Goal: Information Seeking & Learning: Learn about a topic

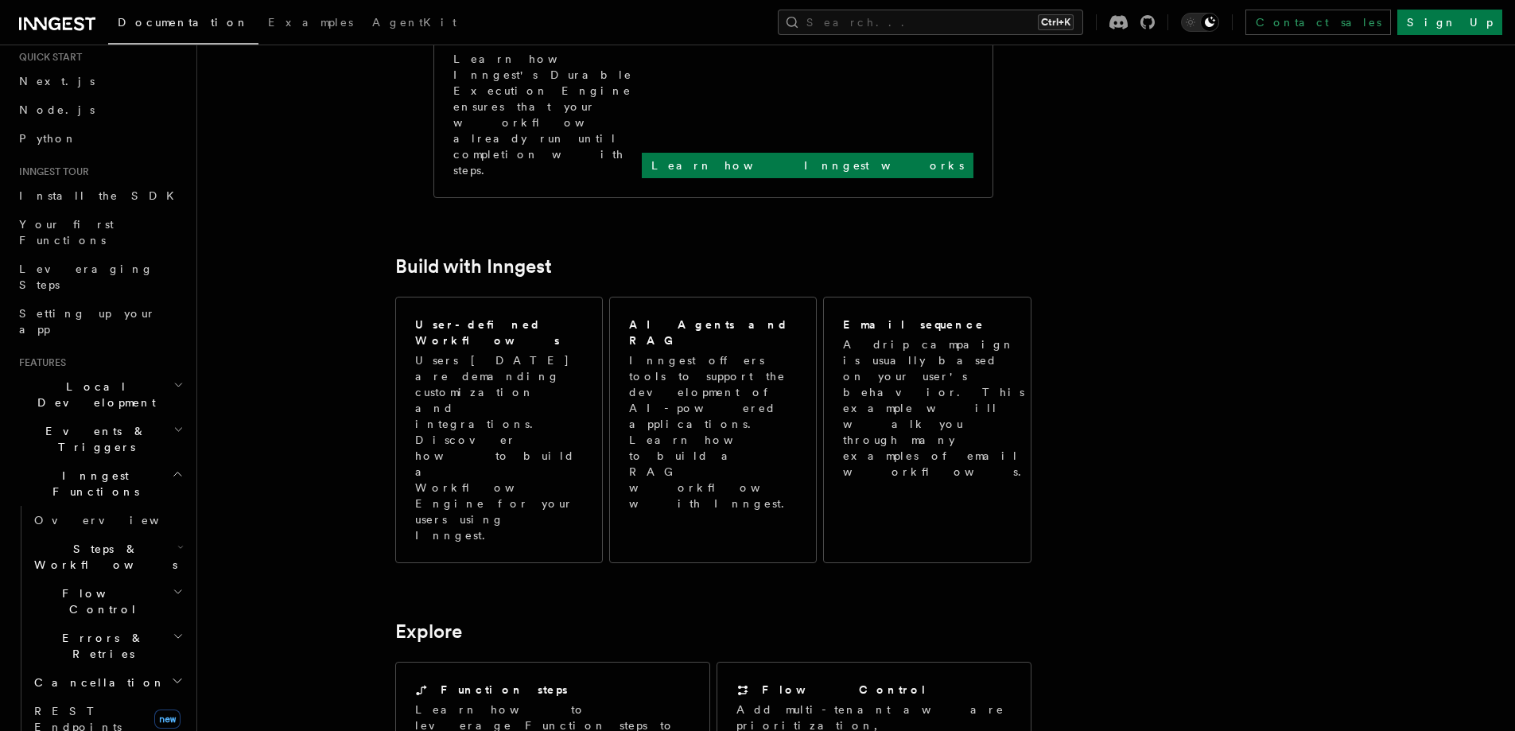
scroll to position [80, 0]
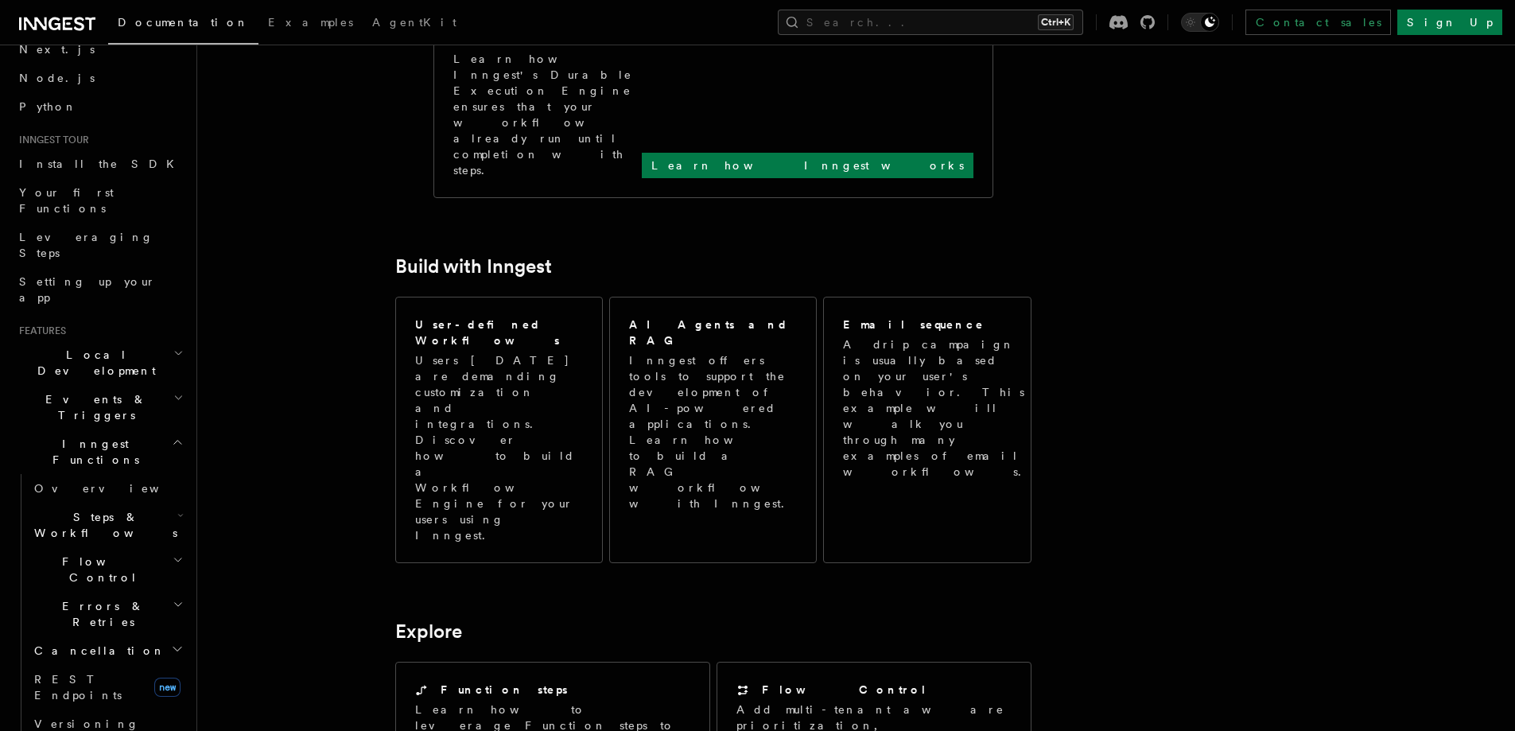
click at [123, 509] on span "Steps & Workflows" at bounding box center [103, 525] width 150 height 32
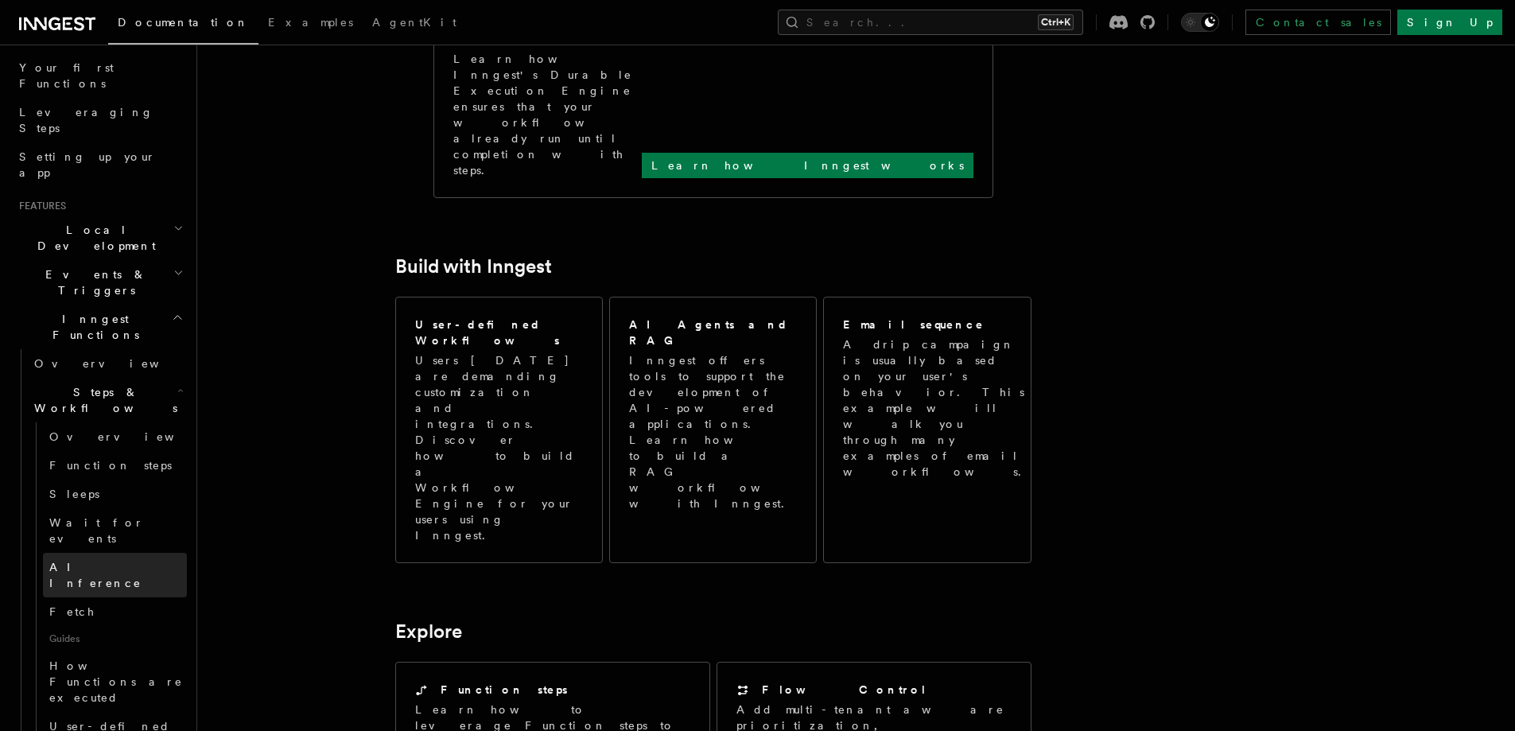
scroll to position [239, 0]
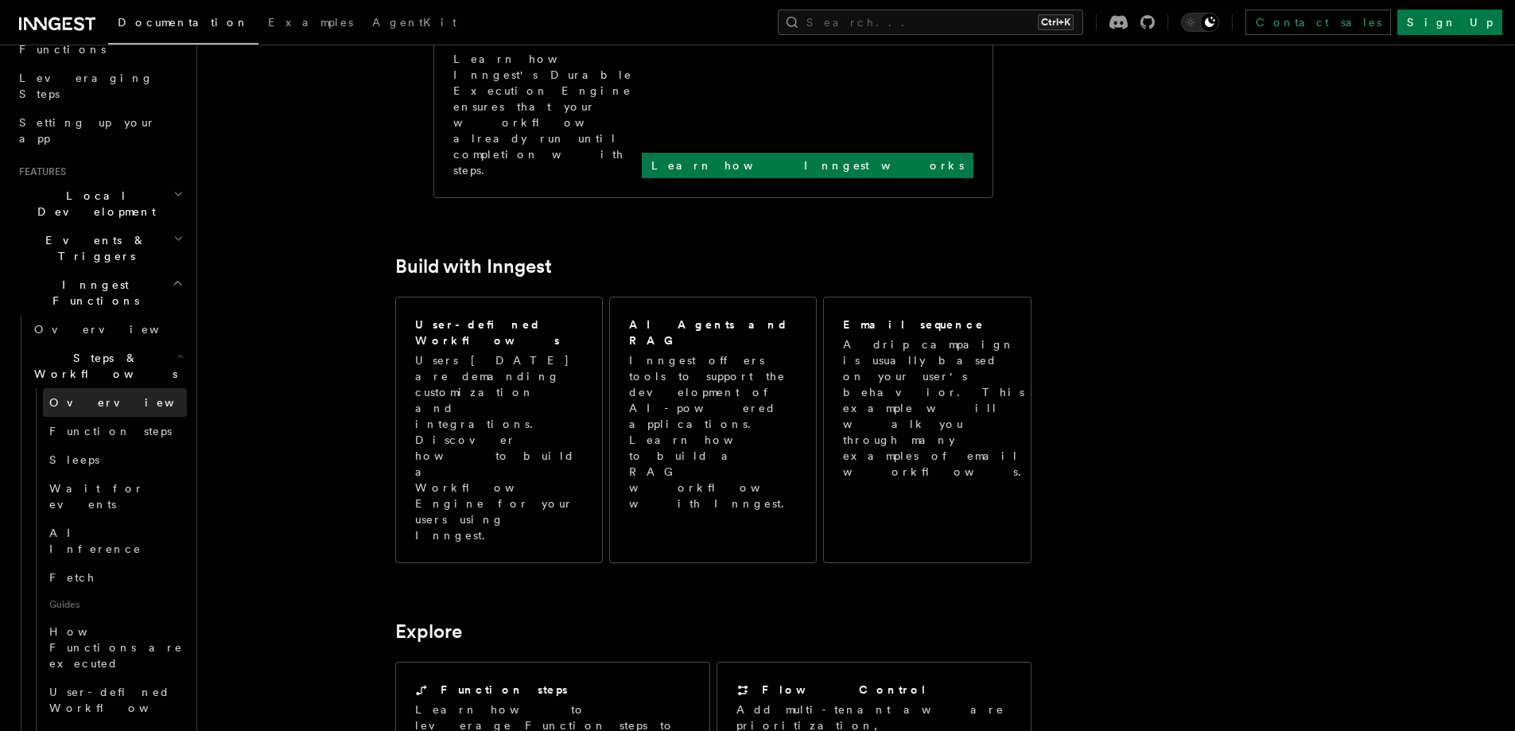
click at [104, 388] on link "Overview" at bounding box center [115, 402] width 144 height 29
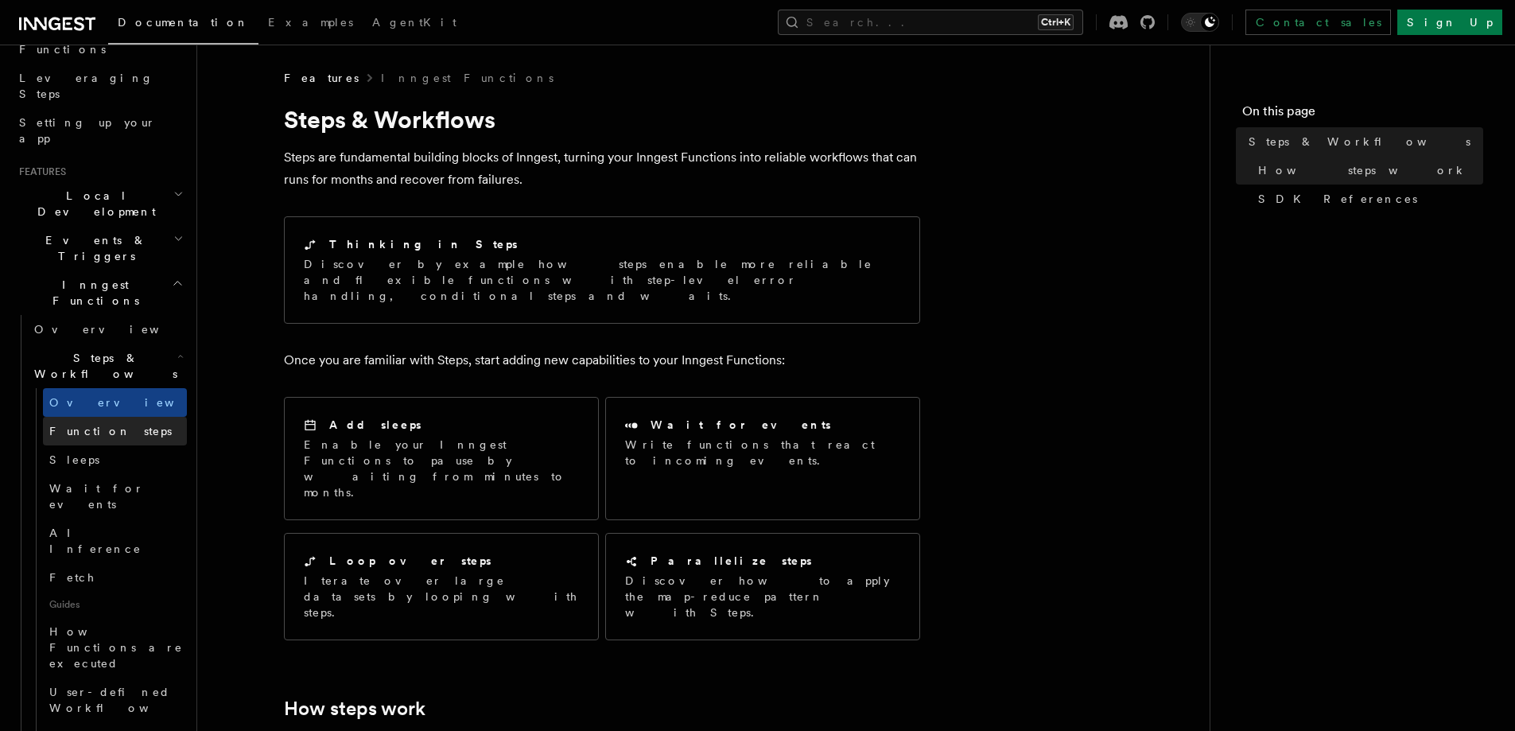
click at [136, 417] on link "Function steps" at bounding box center [115, 431] width 144 height 29
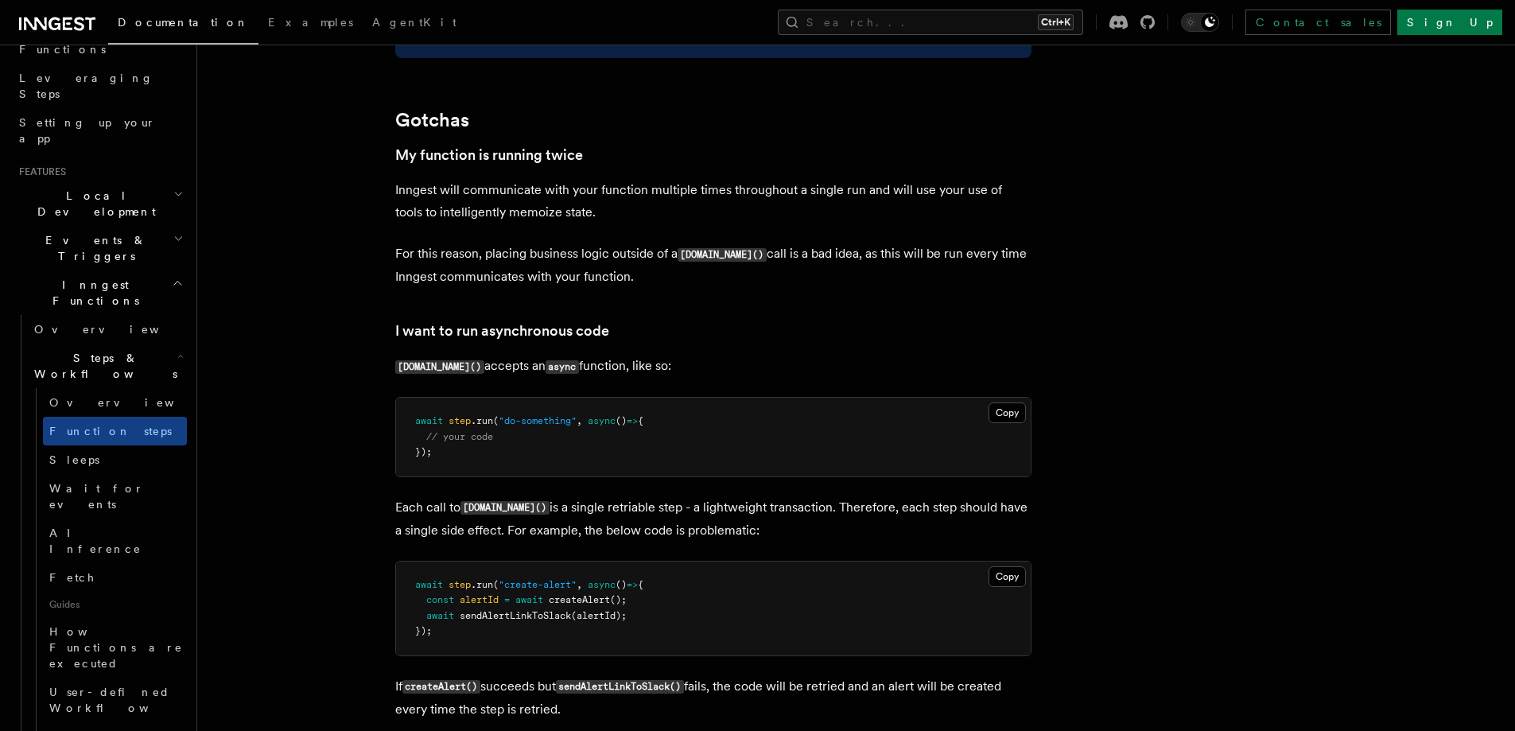
scroll to position [3261, 0]
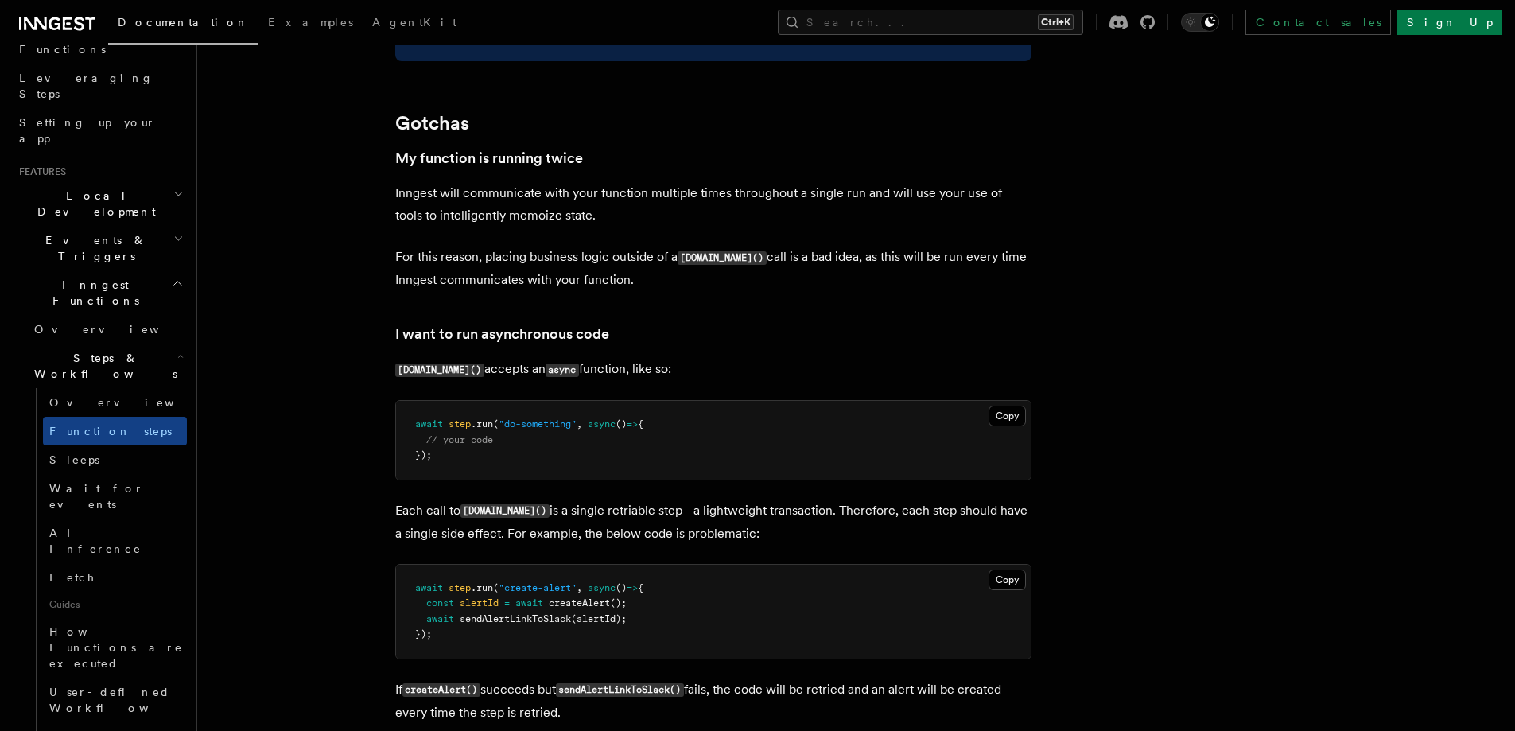
click at [420, 281] on p "For this reason, placing business logic outside of a [DOMAIN_NAME]() call is a …" at bounding box center [713, 268] width 636 height 45
drag, startPoint x: 420, startPoint y: 281, endPoint x: 618, endPoint y: 269, distance: 198.4
click at [618, 269] on p "For this reason, placing business logic outside of a [DOMAIN_NAME]() call is a …" at bounding box center [713, 268] width 636 height 45
click at [652, 270] on p "For this reason, placing business logic outside of a [DOMAIN_NAME]() call is a …" at bounding box center [713, 268] width 636 height 45
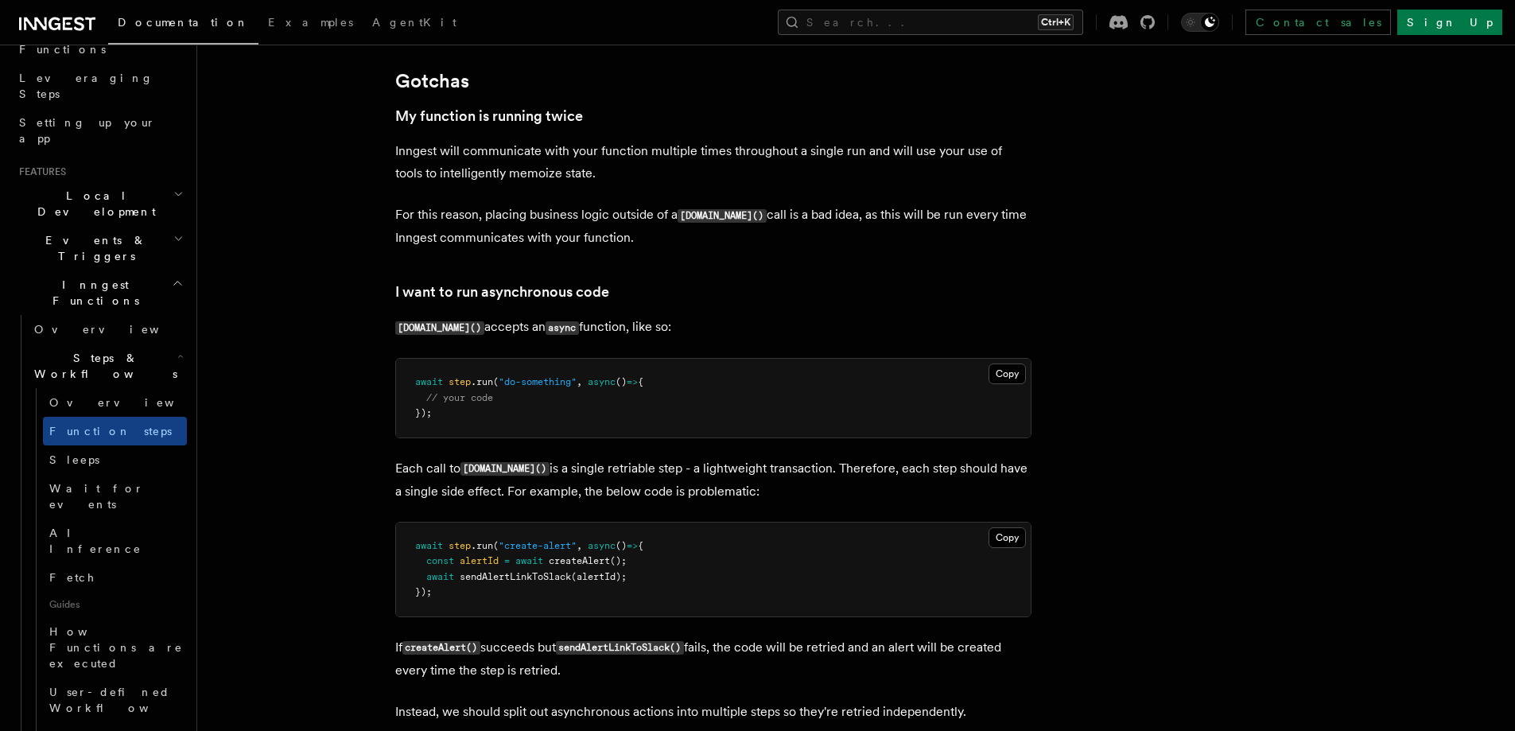
scroll to position [3420, 0]
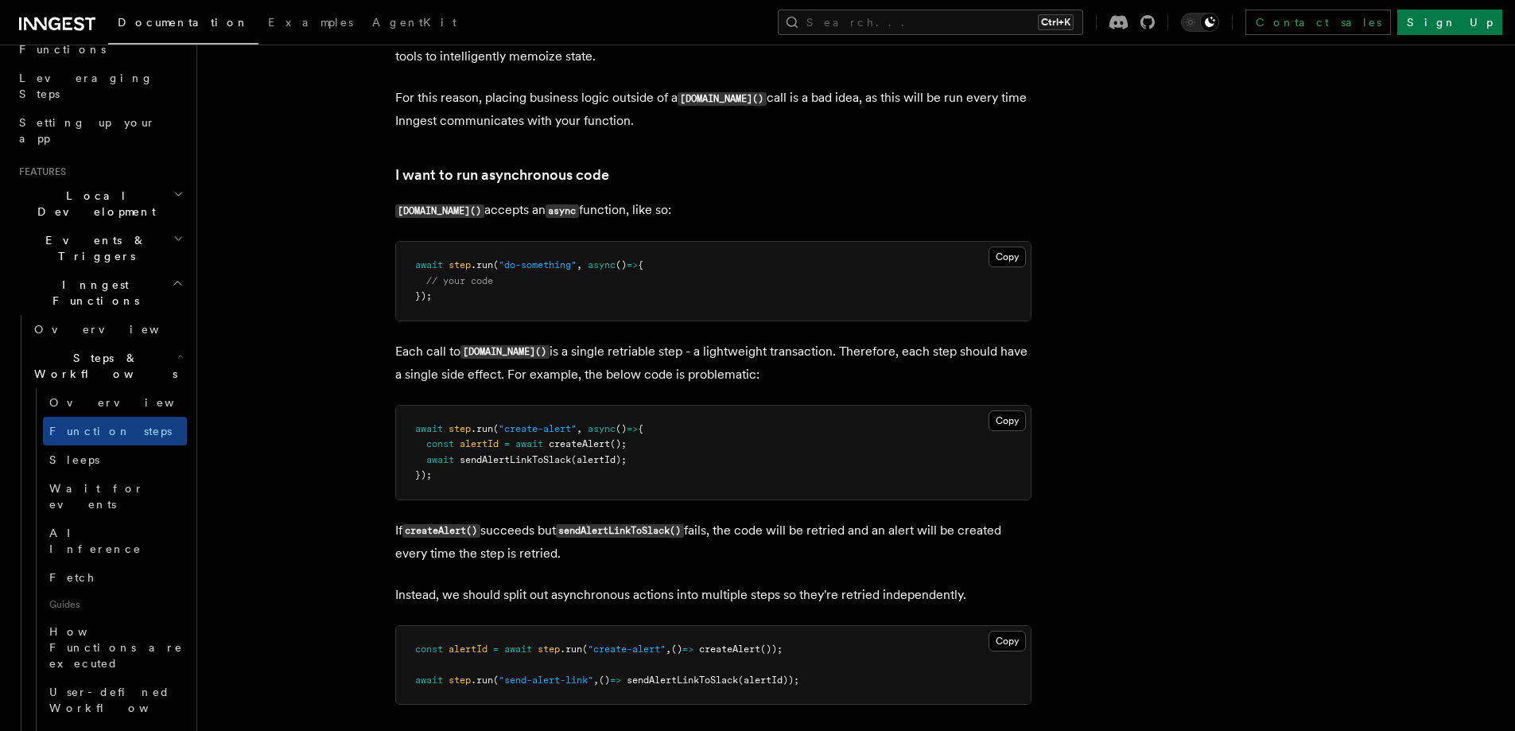
click at [482, 284] on span "// your code" at bounding box center [459, 280] width 67 height 11
click at [458, 304] on pre "await step .run ( "do-something" , async () => { // your code });" at bounding box center [713, 281] width 635 height 79
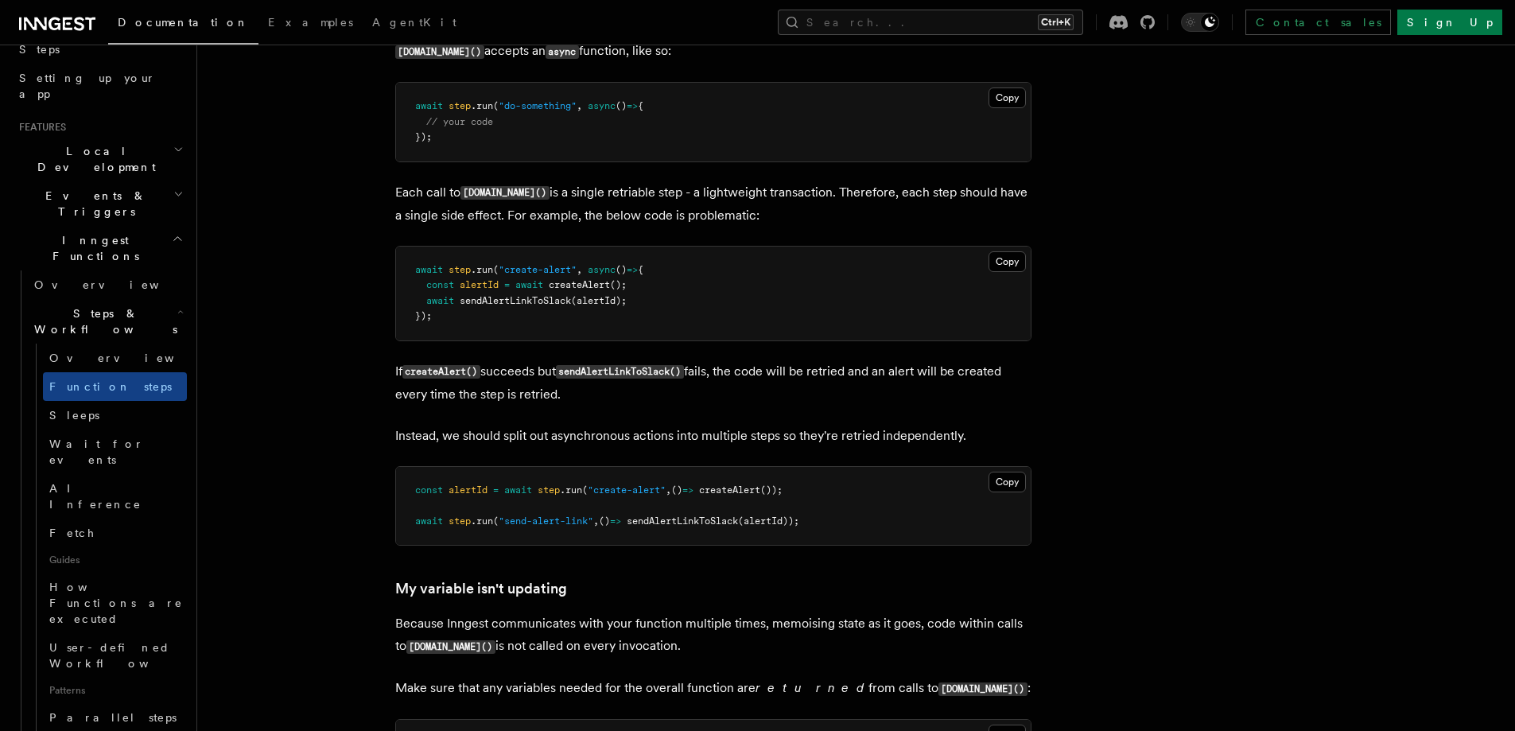
scroll to position [318, 0]
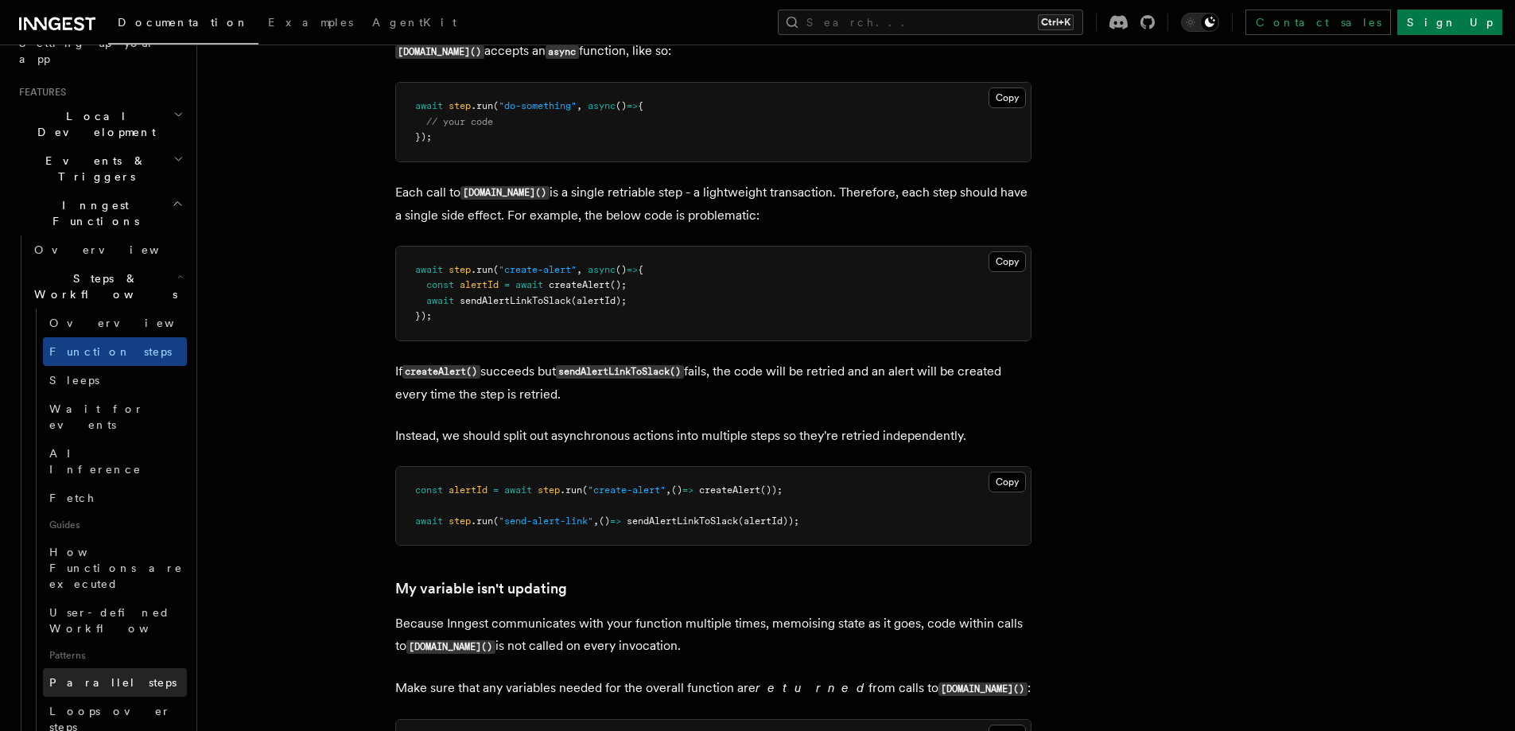
click at [132, 668] on link "Parallel steps" at bounding box center [115, 682] width 144 height 29
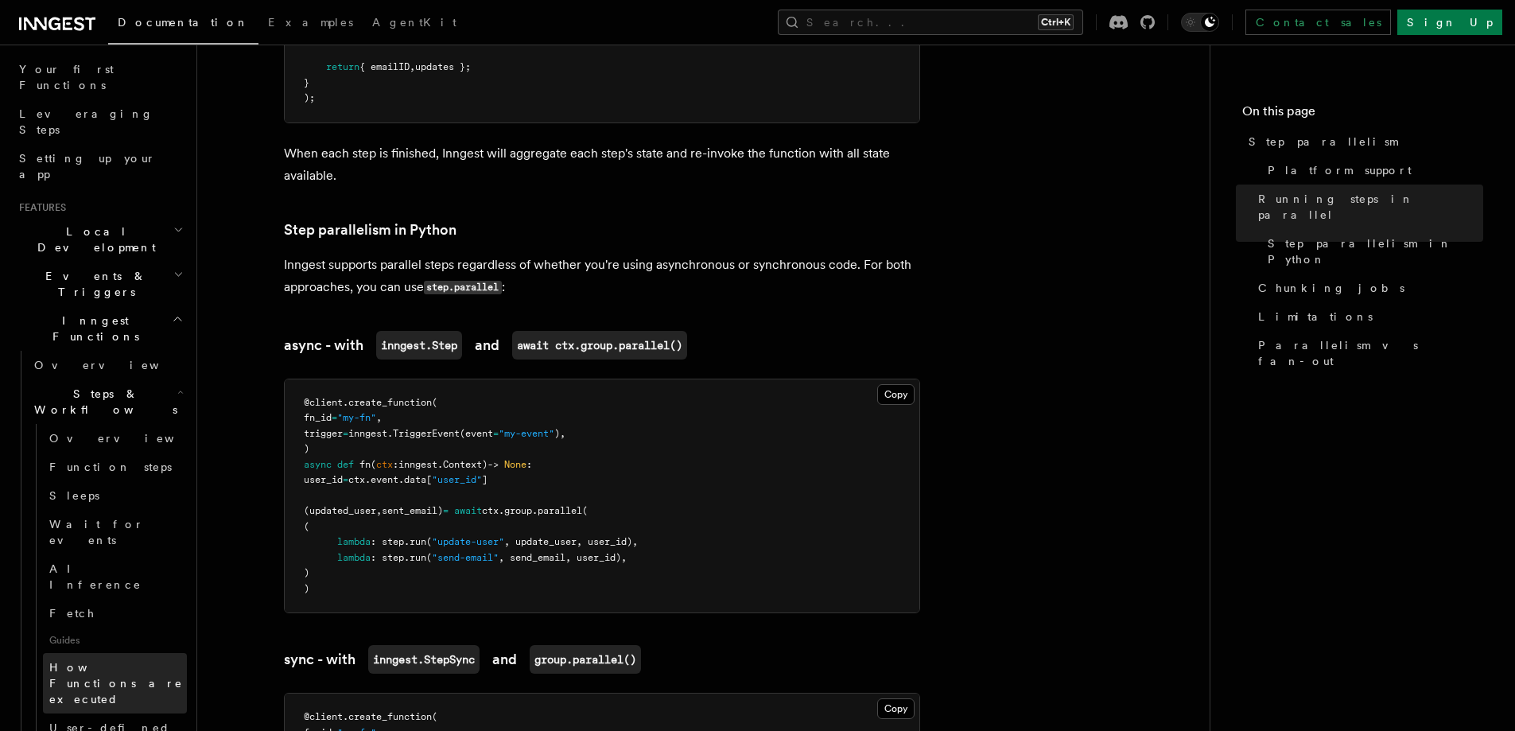
scroll to position [159, 0]
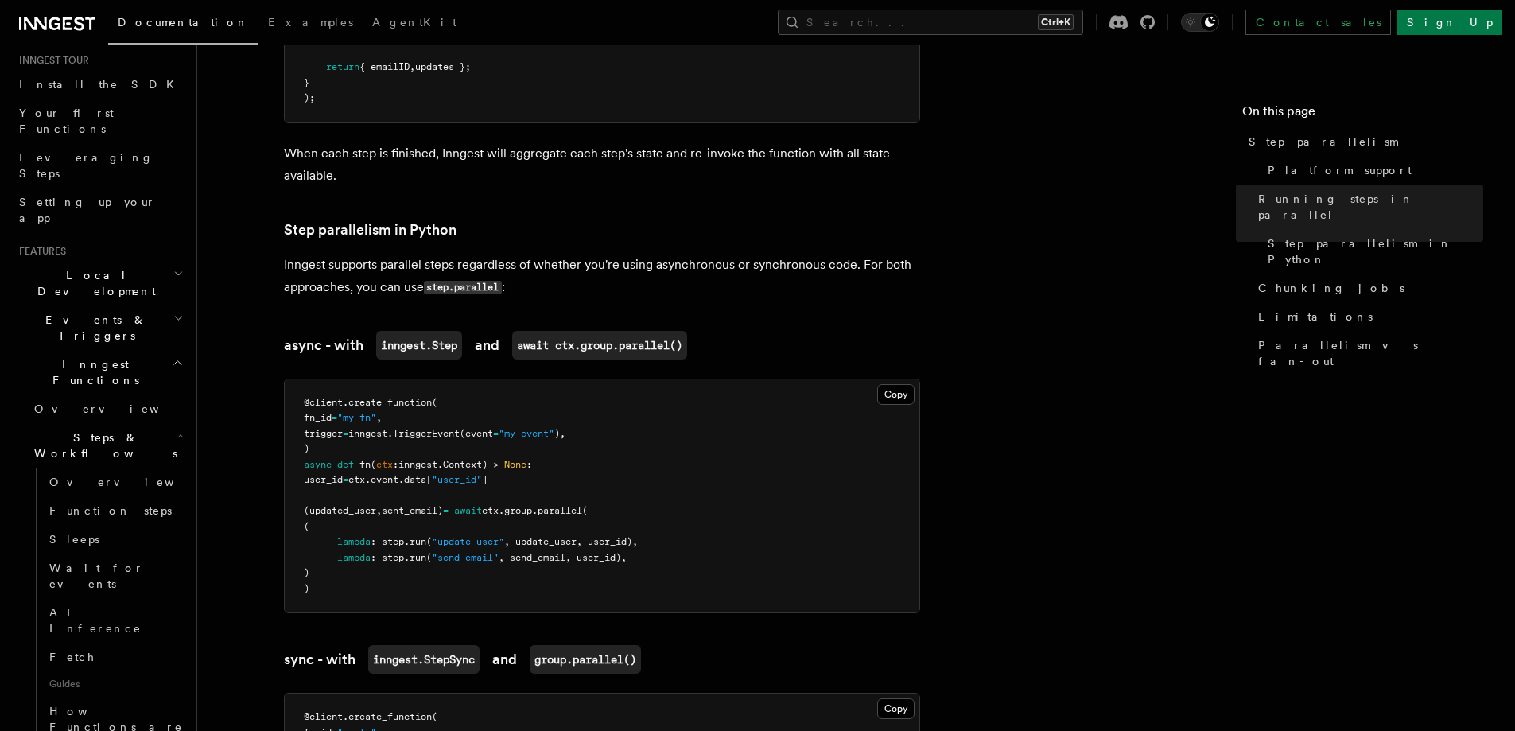
click at [173, 312] on icon "button" at bounding box center [178, 318] width 10 height 13
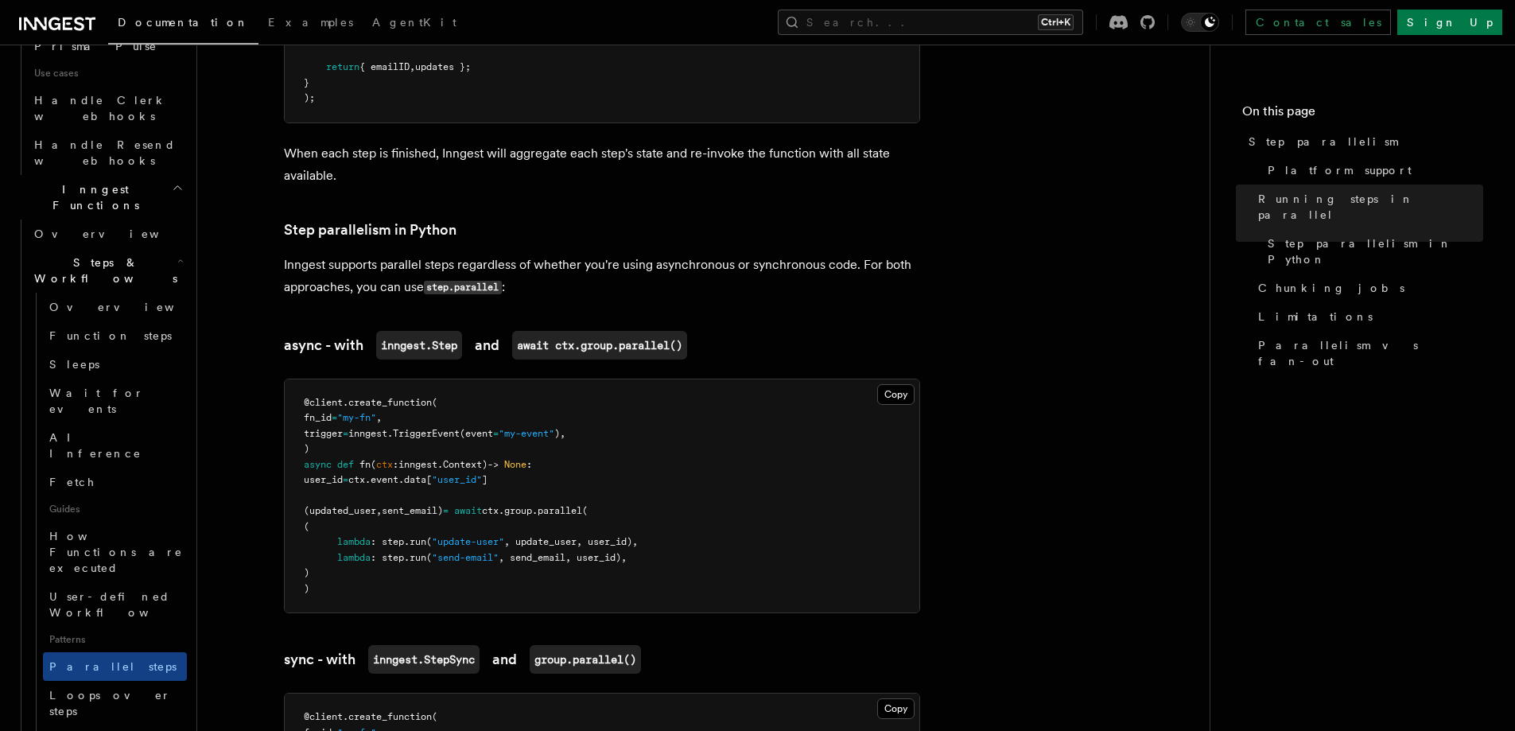
scroll to position [1193, 0]
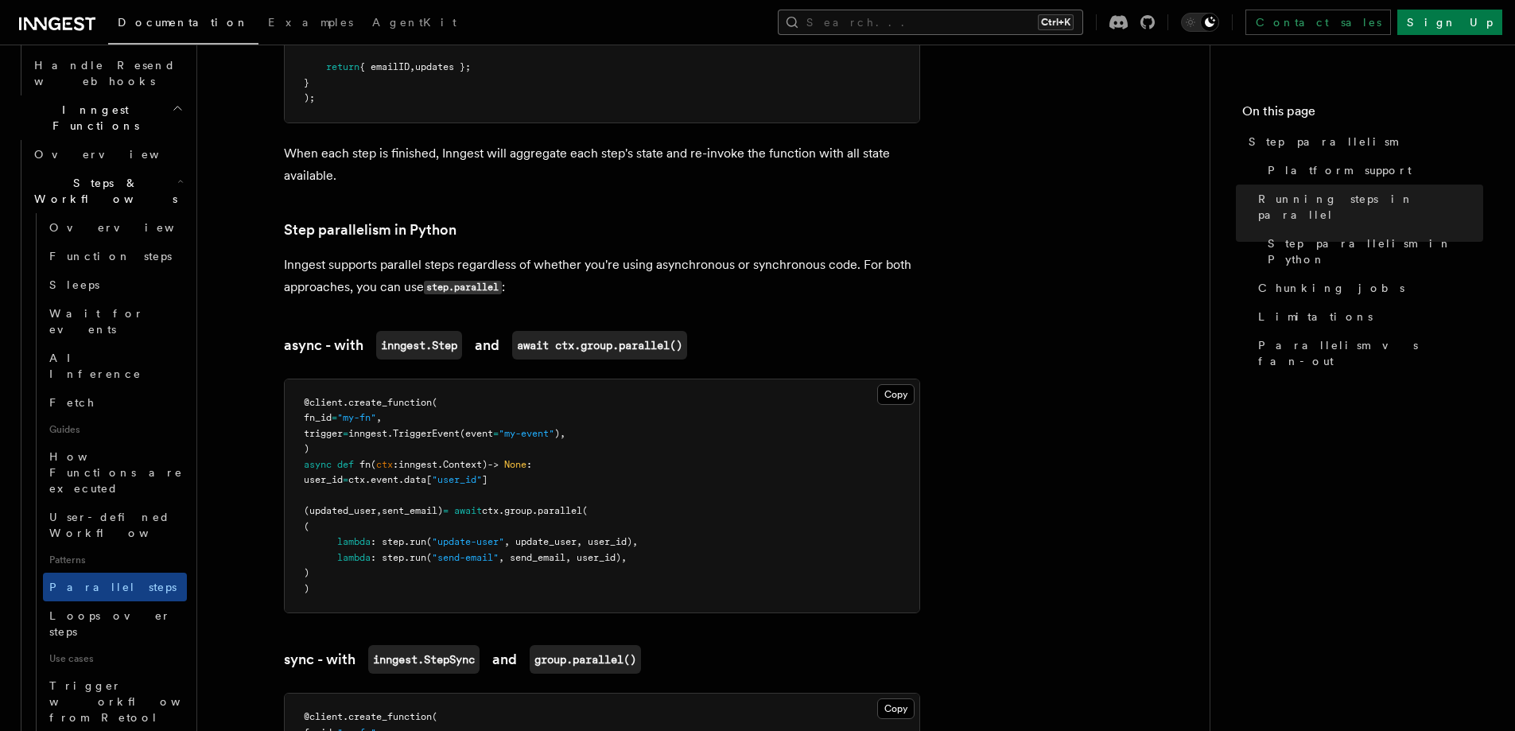
click at [1044, 16] on button "Search... Ctrl+K" at bounding box center [930, 22] width 305 height 25
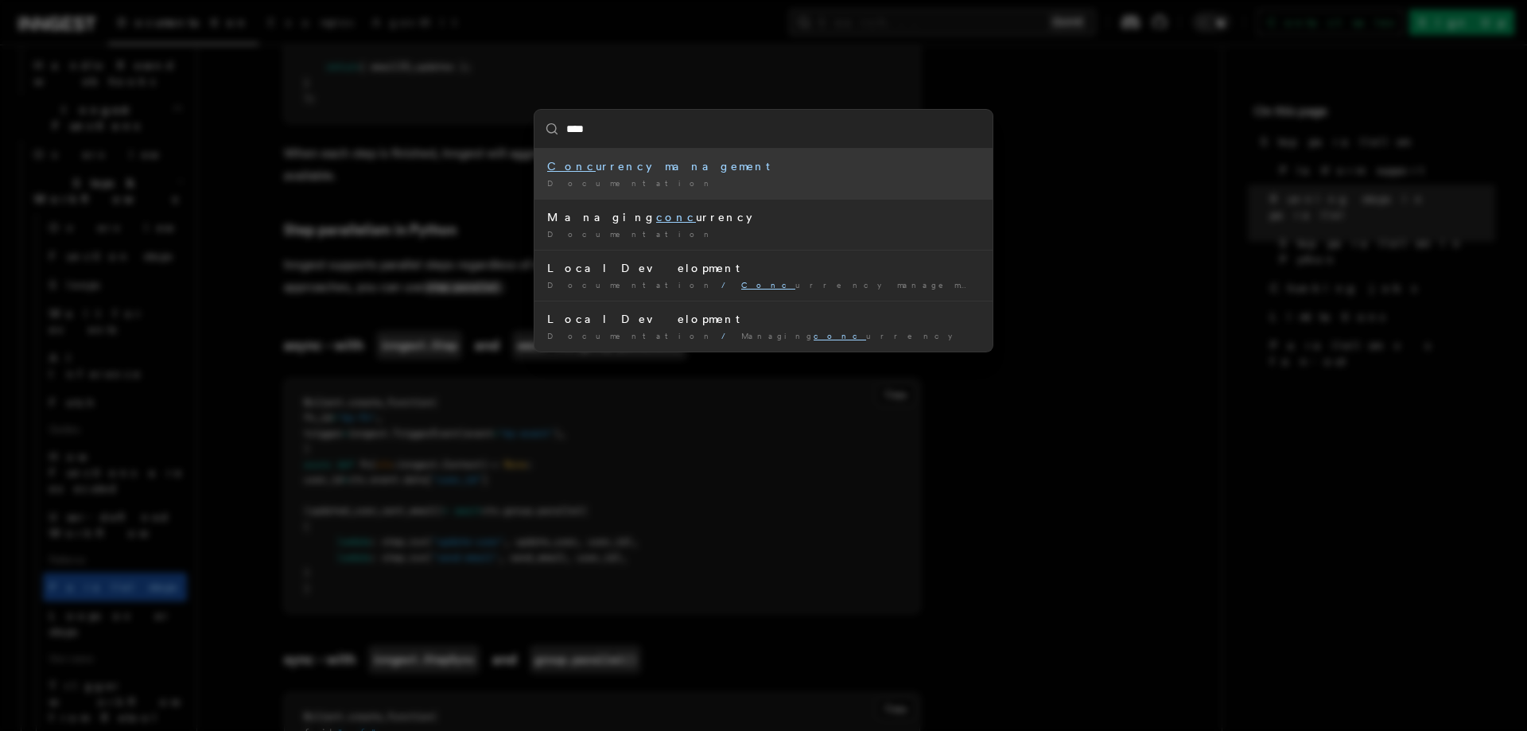
type input "*****"
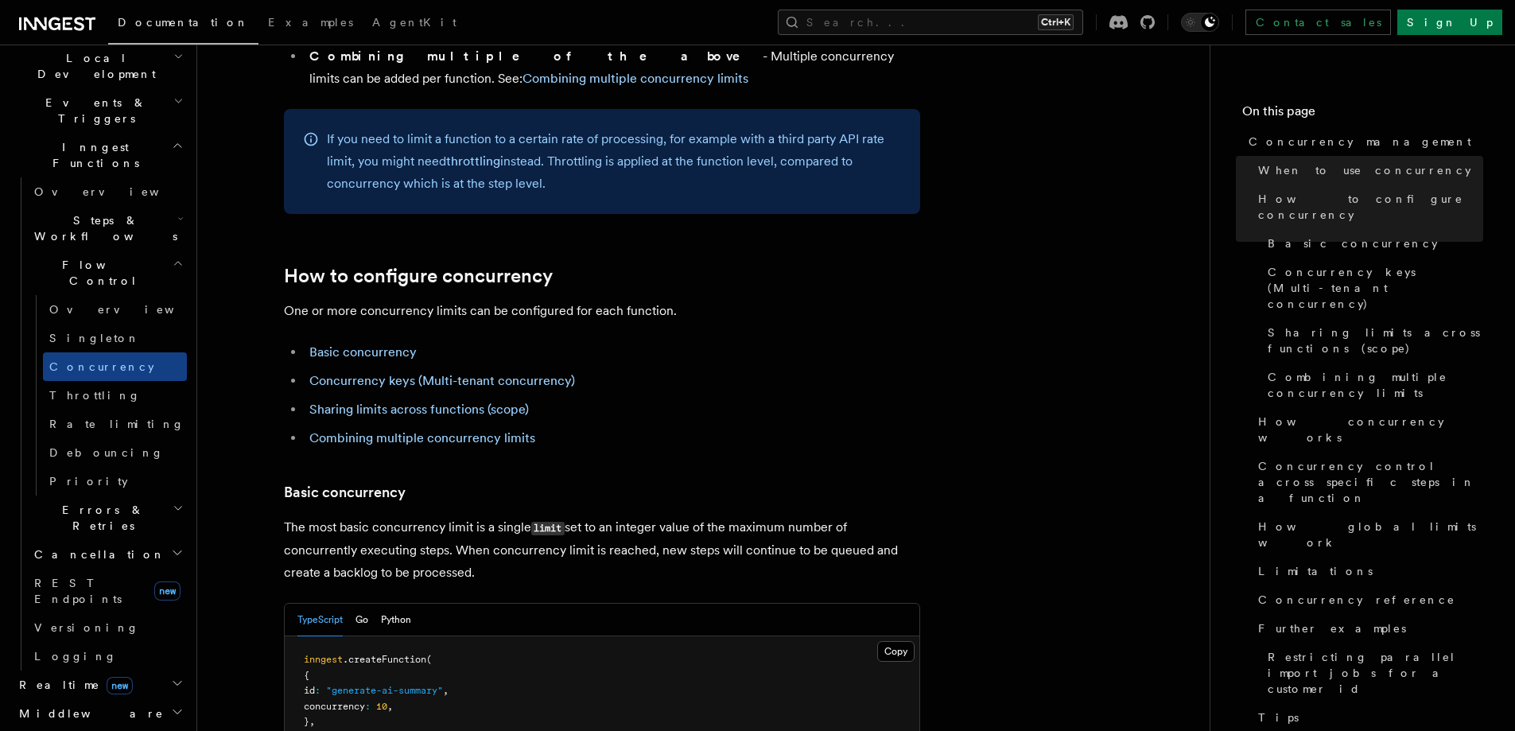
scroll to position [795, 0]
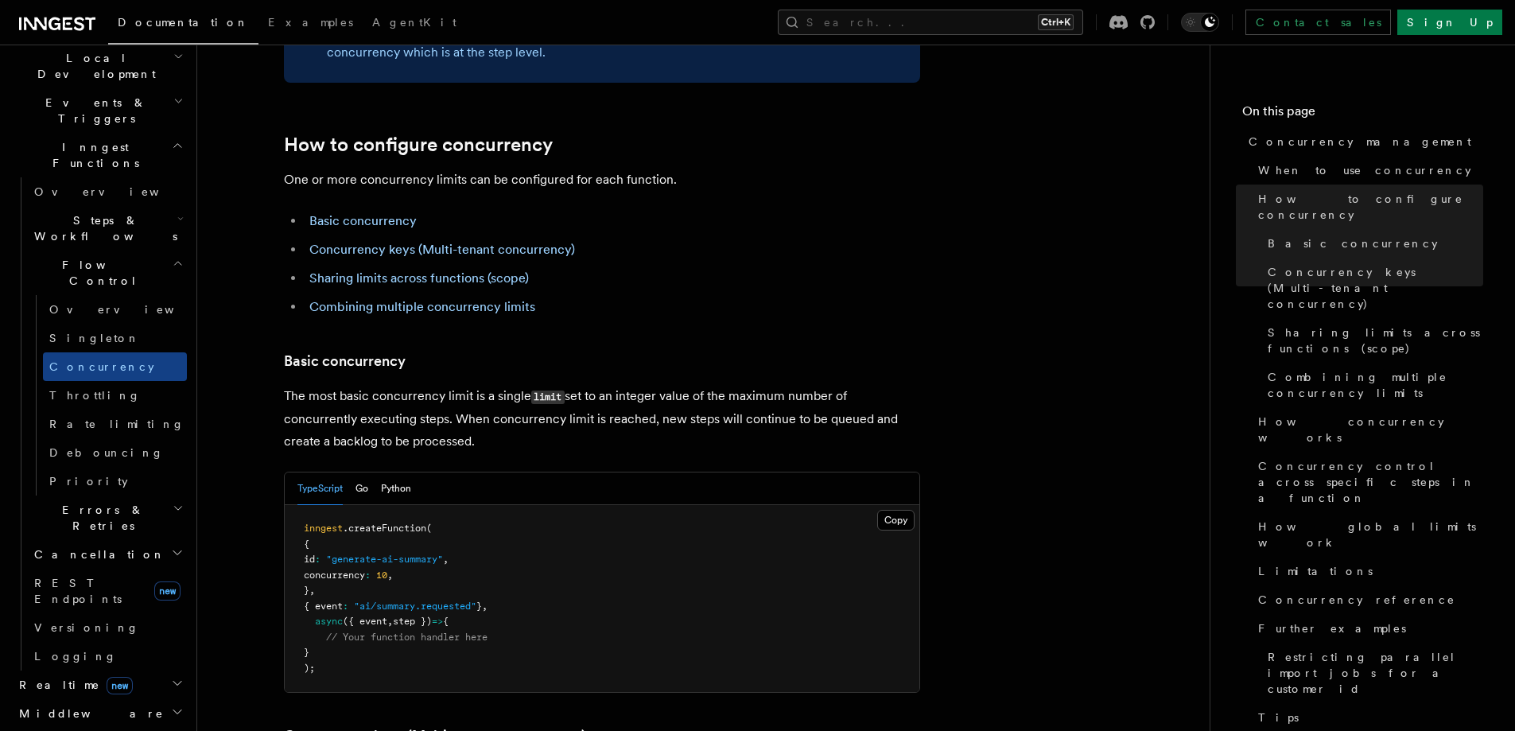
click at [585, 385] on p "The most basic concurrency limit is a single limit set to an integer value of t…" at bounding box center [602, 419] width 636 height 68
click at [643, 385] on p "The most basic concurrency limit is a single limit set to an integer value of t…" at bounding box center [602, 419] width 636 height 68
drag, startPoint x: 643, startPoint y: 321, endPoint x: 696, endPoint y: 322, distance: 53.3
click at [696, 385] on p "The most basic concurrency limit is a single limit set to an integer value of t…" at bounding box center [602, 419] width 636 height 68
